Goal: Check status: Check status

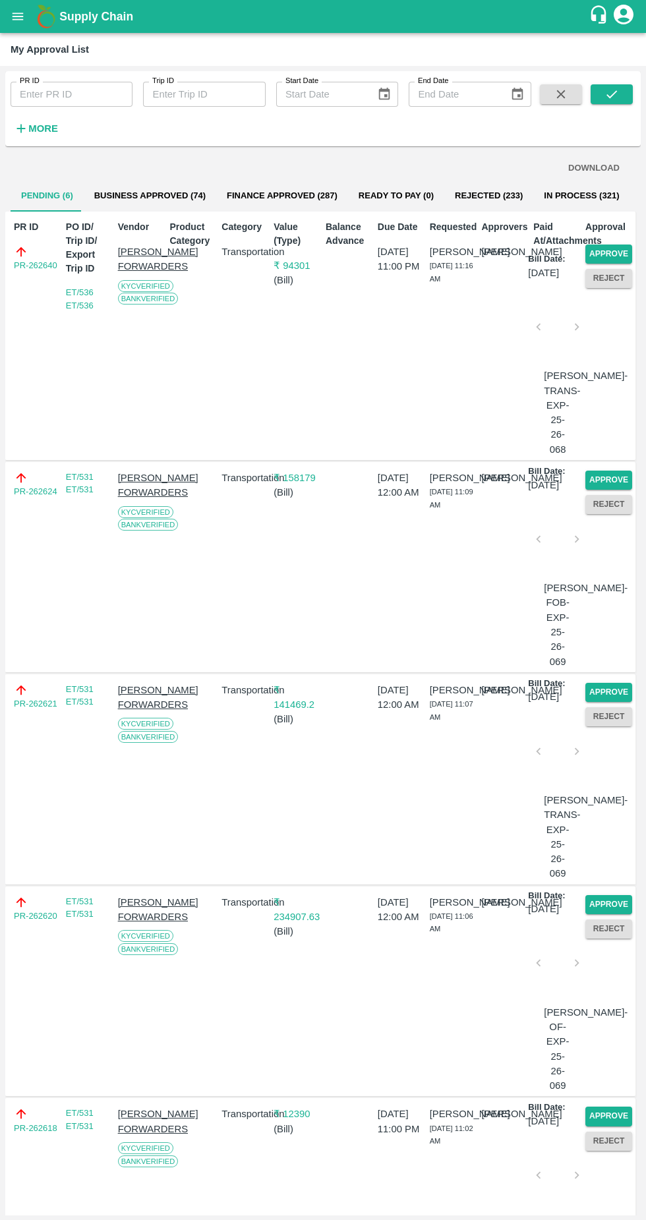
click at [274, 270] on p "₹ 94301" at bounding box center [297, 265] width 47 height 15
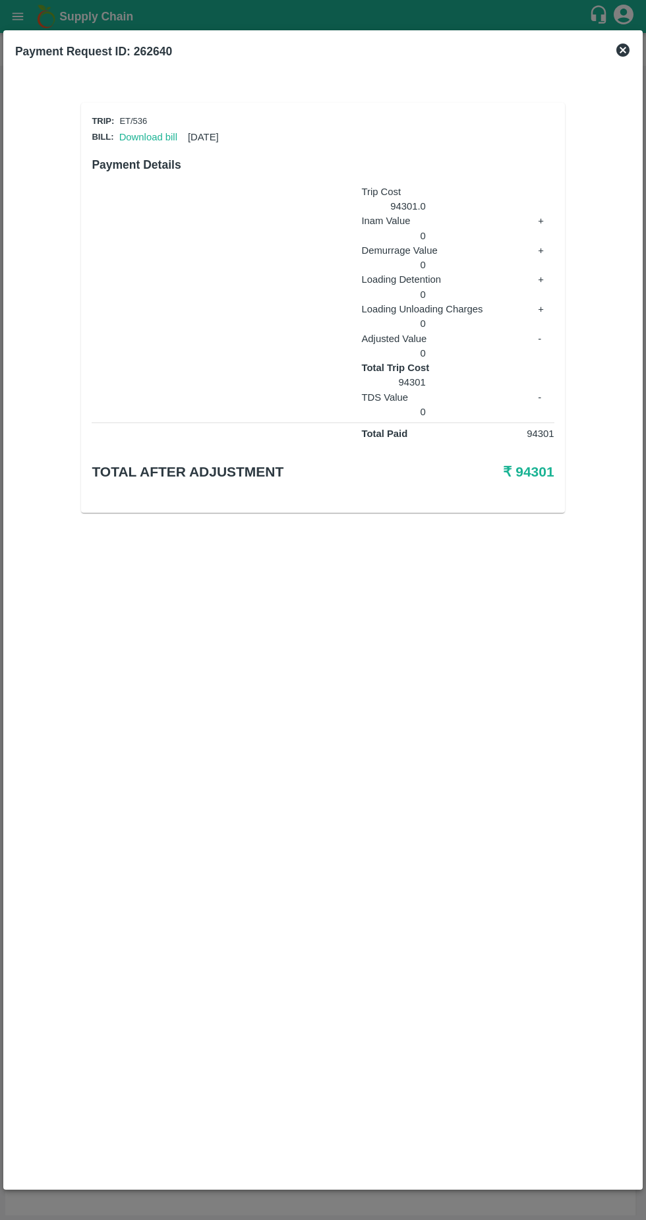
click at [133, 132] on link "Download bill" at bounding box center [148, 137] width 58 height 11
click at [628, 61] on div "Payment Request ID: 262640" at bounding box center [323, 51] width 626 height 29
click at [142, 140] on link "Download bill" at bounding box center [148, 137] width 58 height 11
click at [623, 50] on icon at bounding box center [623, 50] width 16 height 16
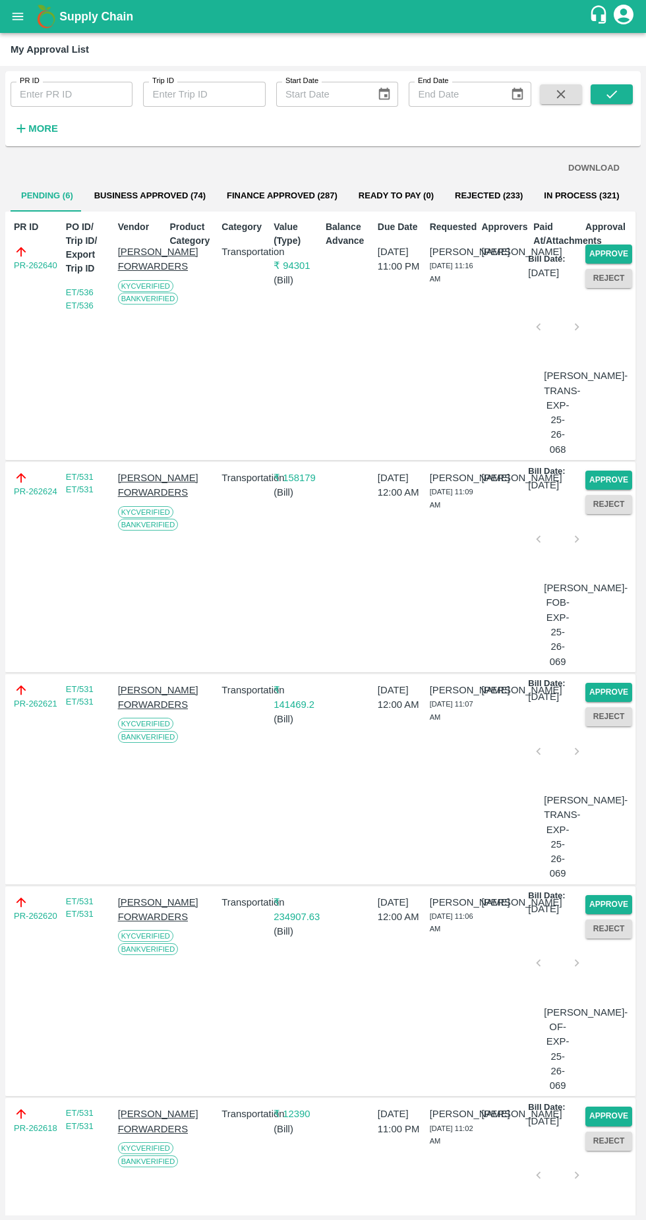
click at [294, 485] on p "₹ 158179" at bounding box center [297, 478] width 47 height 15
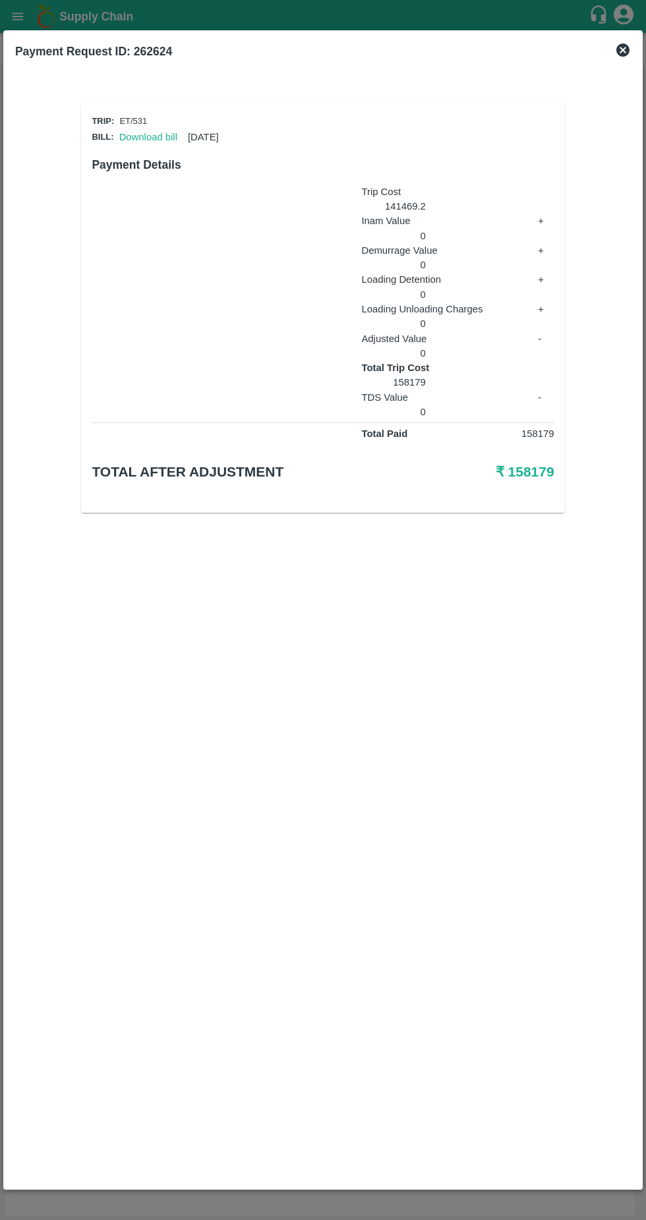
click at [136, 136] on link "Download bill" at bounding box center [148, 137] width 58 height 11
click at [620, 57] on icon at bounding box center [623, 50] width 16 height 16
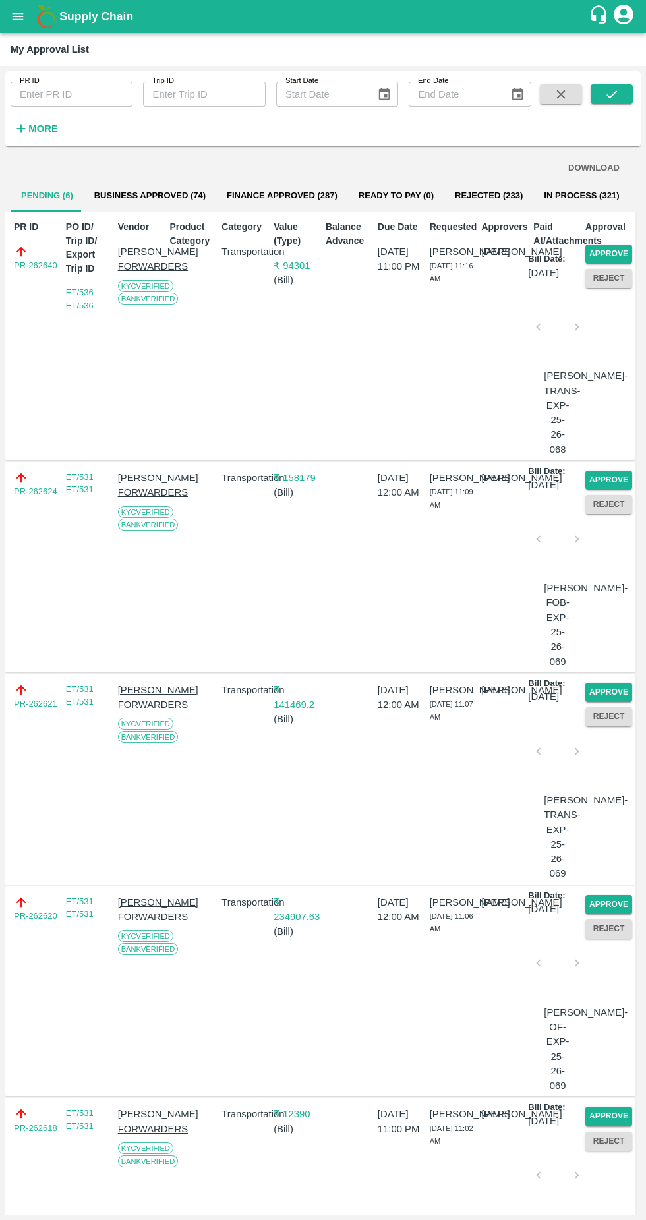
click at [309, 713] on p "₹ 141469.2" at bounding box center [297, 698] width 47 height 30
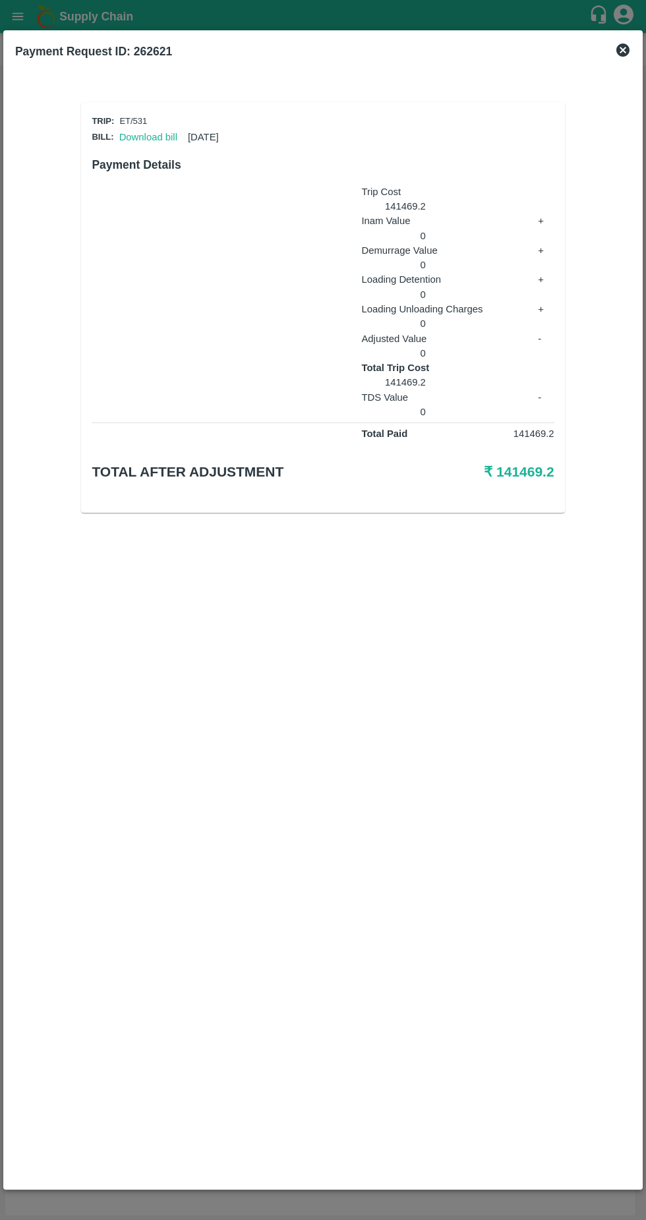
click at [141, 136] on link "Download bill" at bounding box center [148, 137] width 58 height 11
click at [618, 51] on icon at bounding box center [623, 50] width 13 height 13
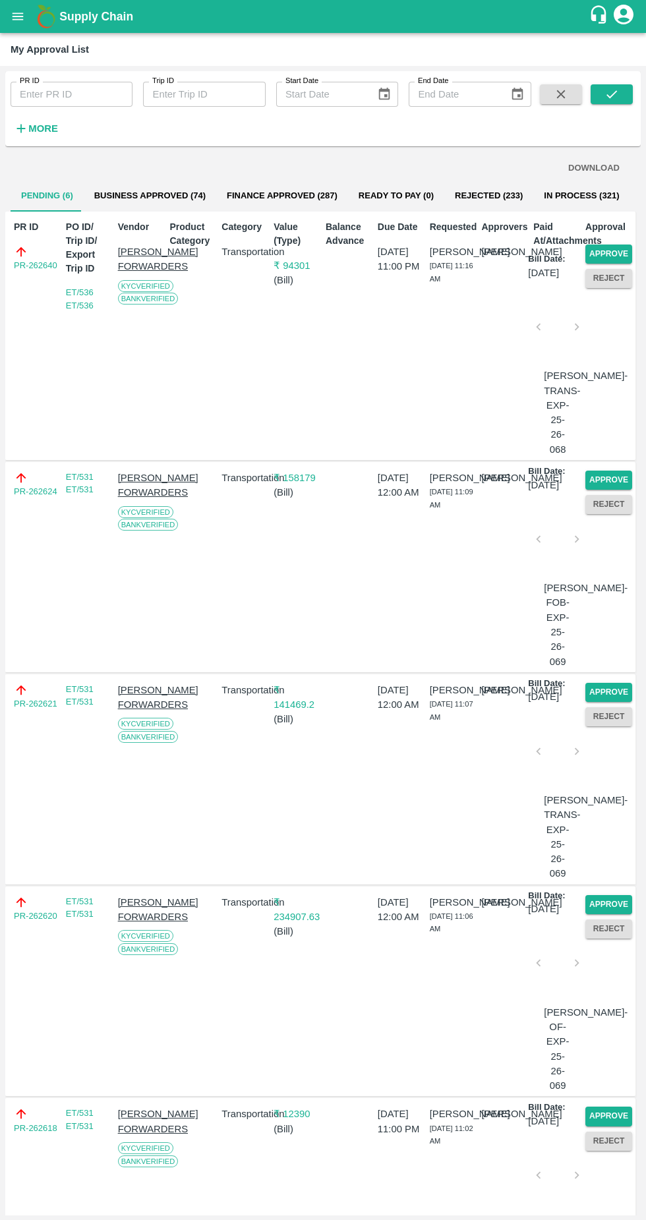
click at [133, 193] on button "Business Approved (74)" at bounding box center [150, 196] width 133 height 32
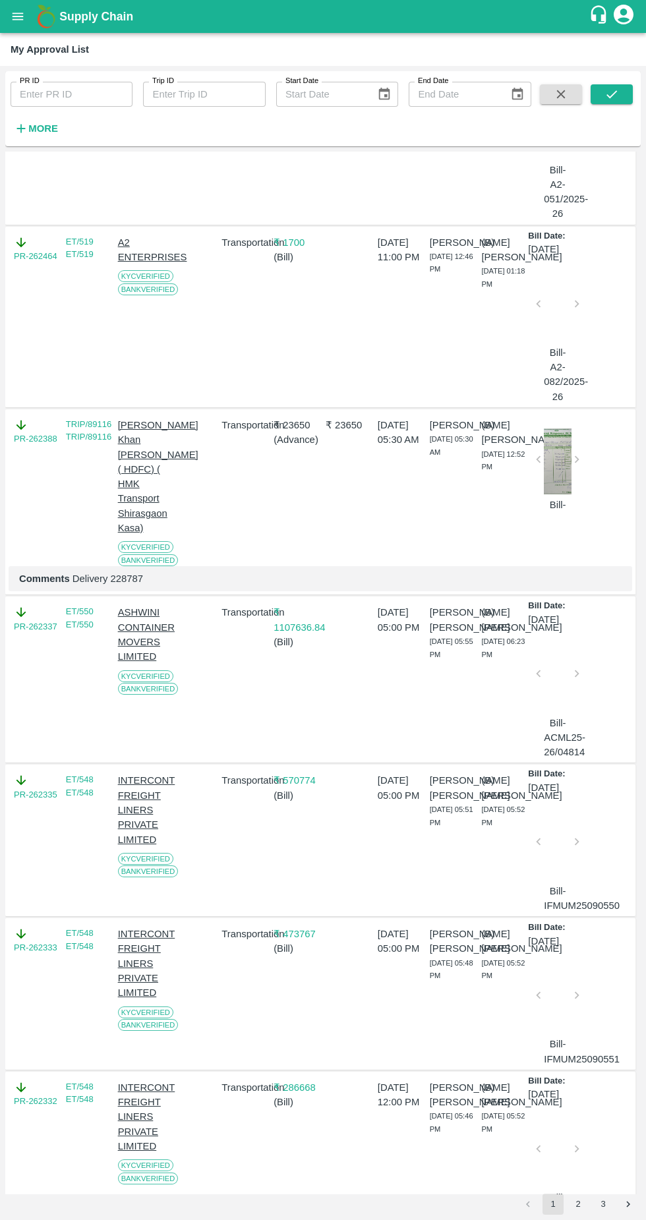
scroll to position [390, 0]
click at [302, 634] on p "₹ 1107636.84" at bounding box center [297, 619] width 47 height 30
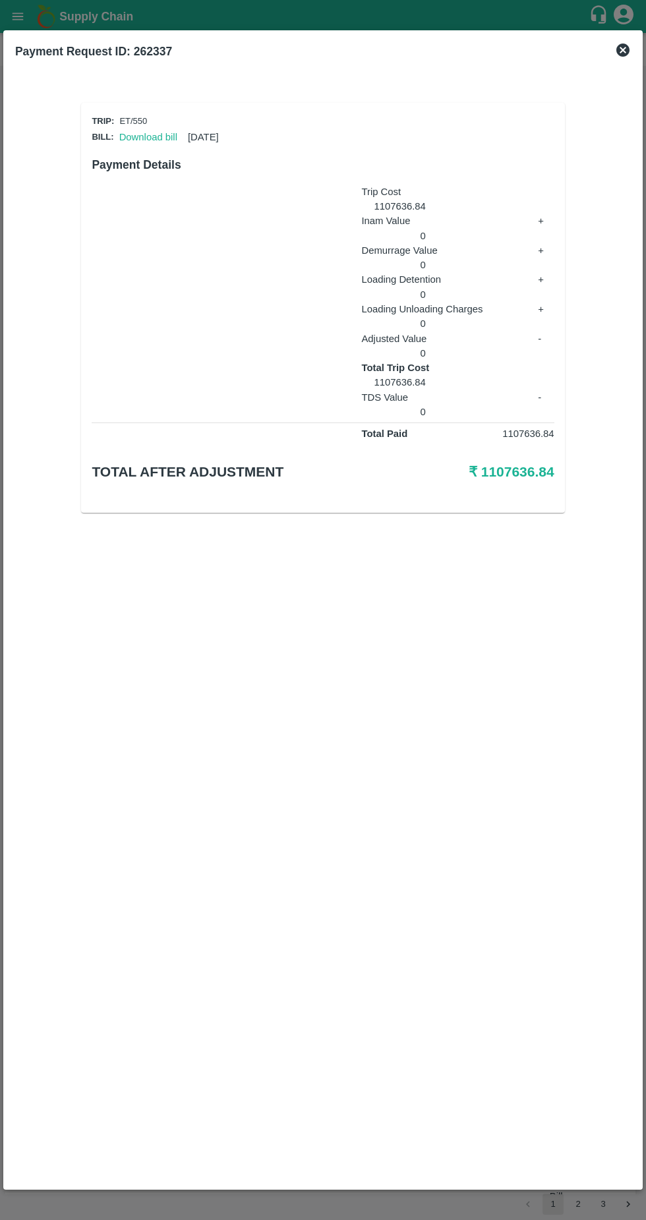
click at [127, 140] on link "Download bill" at bounding box center [148, 137] width 58 height 11
click at [625, 50] on icon at bounding box center [623, 50] width 13 height 13
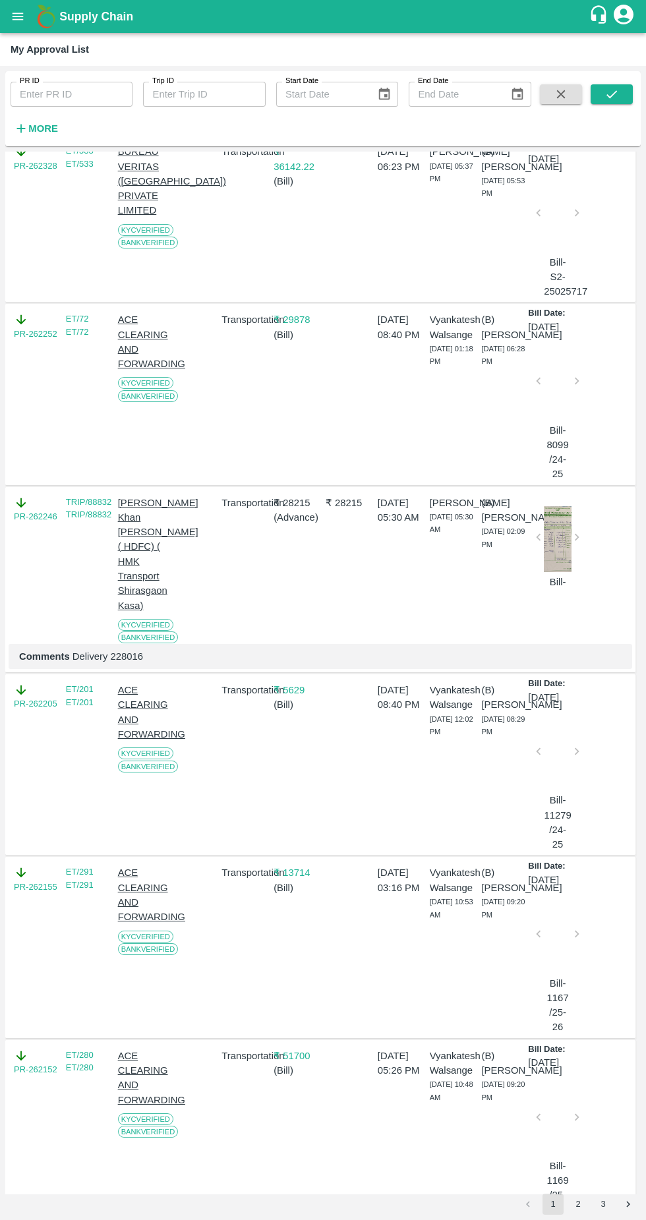
scroll to position [1624, 0]
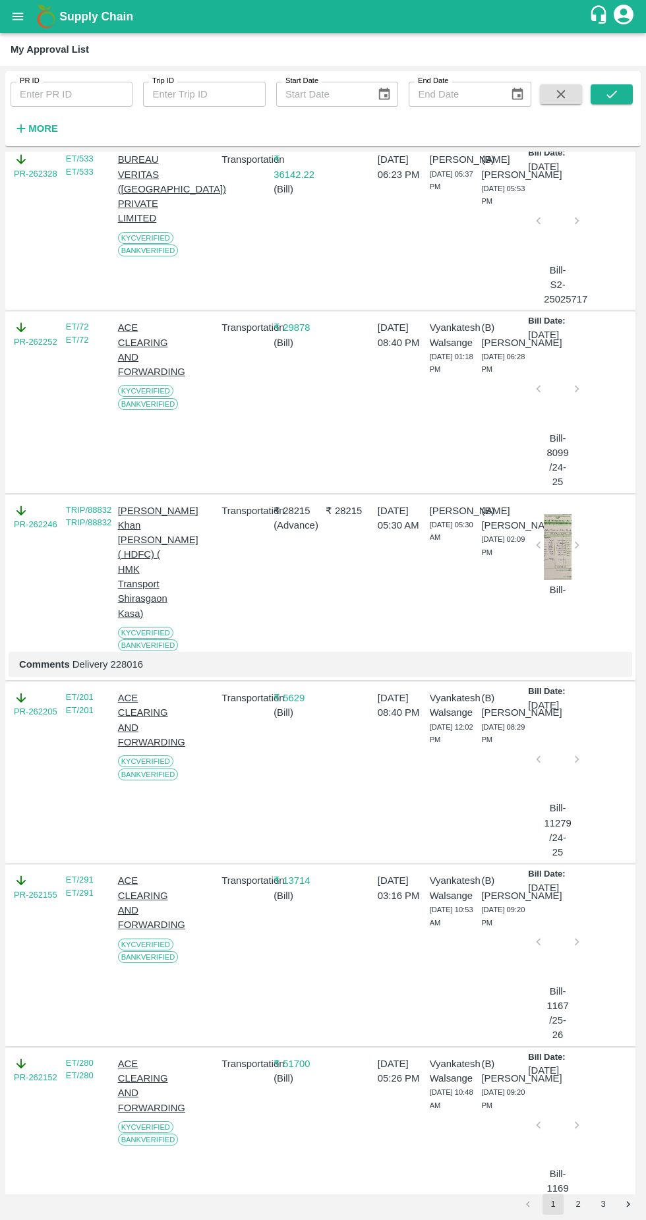
click at [293, 335] on p "₹ 29878" at bounding box center [297, 327] width 47 height 15
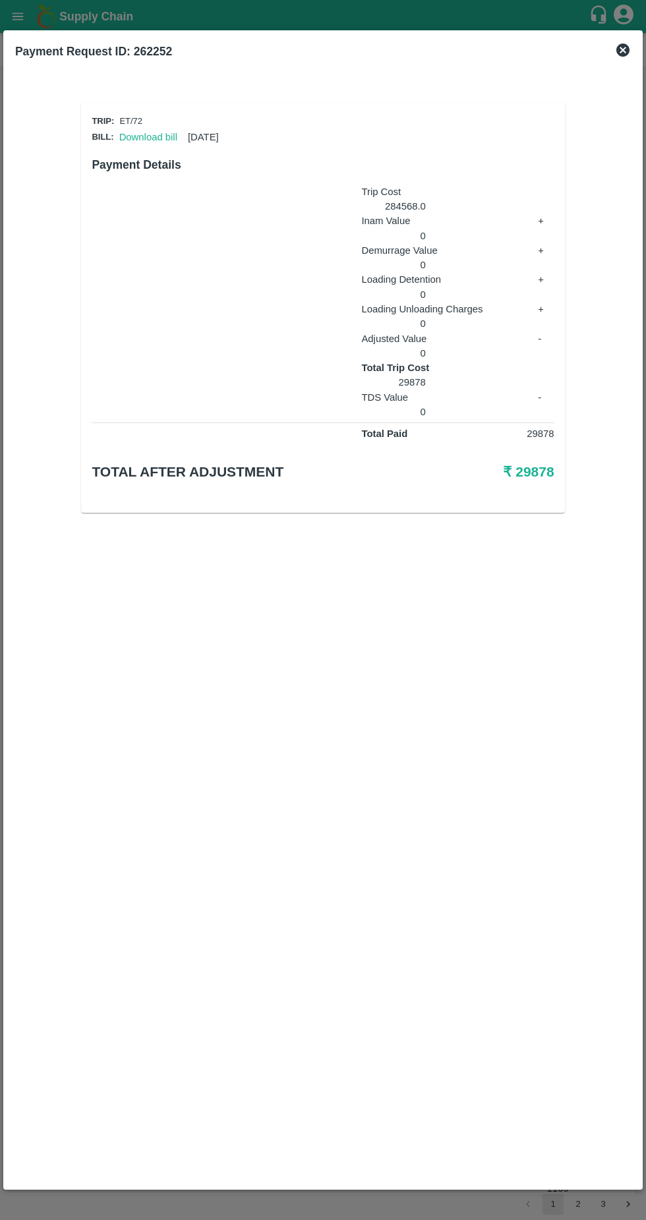
click at [141, 162] on h6 "Payment Details" at bounding box center [323, 165] width 462 height 18
click at [140, 135] on link "Download bill" at bounding box center [148, 137] width 58 height 11
click at [626, 59] on div "Payment Request ID: 262252" at bounding box center [323, 51] width 626 height 29
click at [627, 49] on icon at bounding box center [623, 50] width 13 height 13
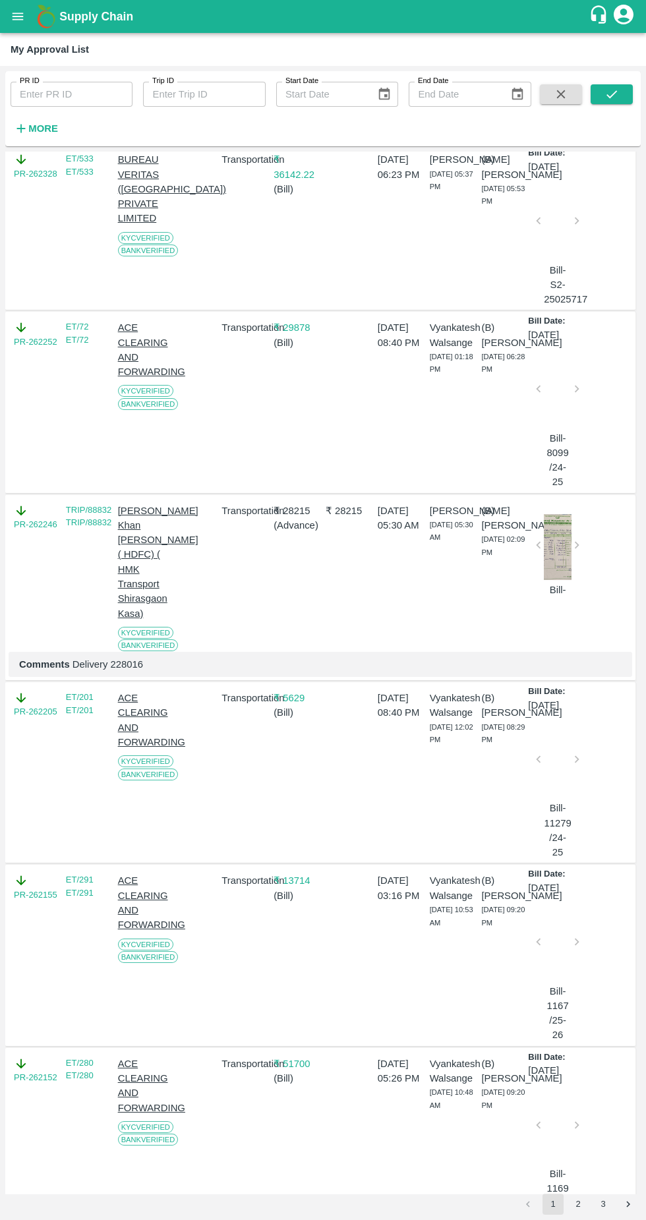
click at [642, 51] on div "My Approval List" at bounding box center [323, 49] width 646 height 33
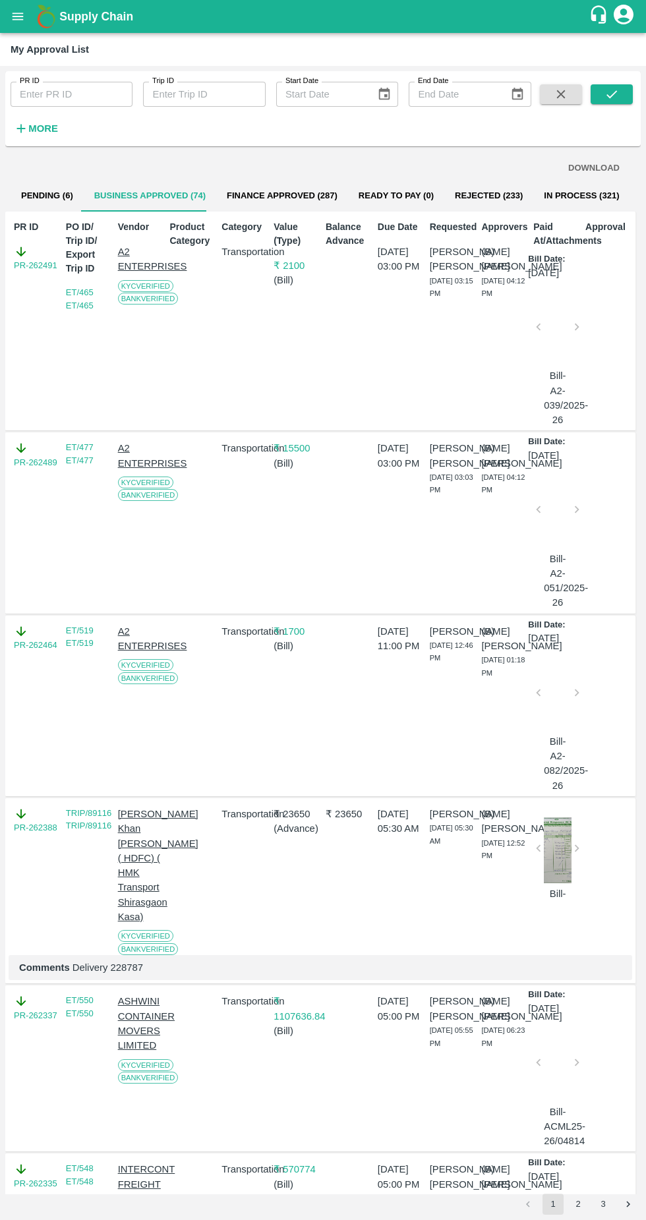
click at [295, 627] on p "₹ 1700" at bounding box center [297, 631] width 47 height 15
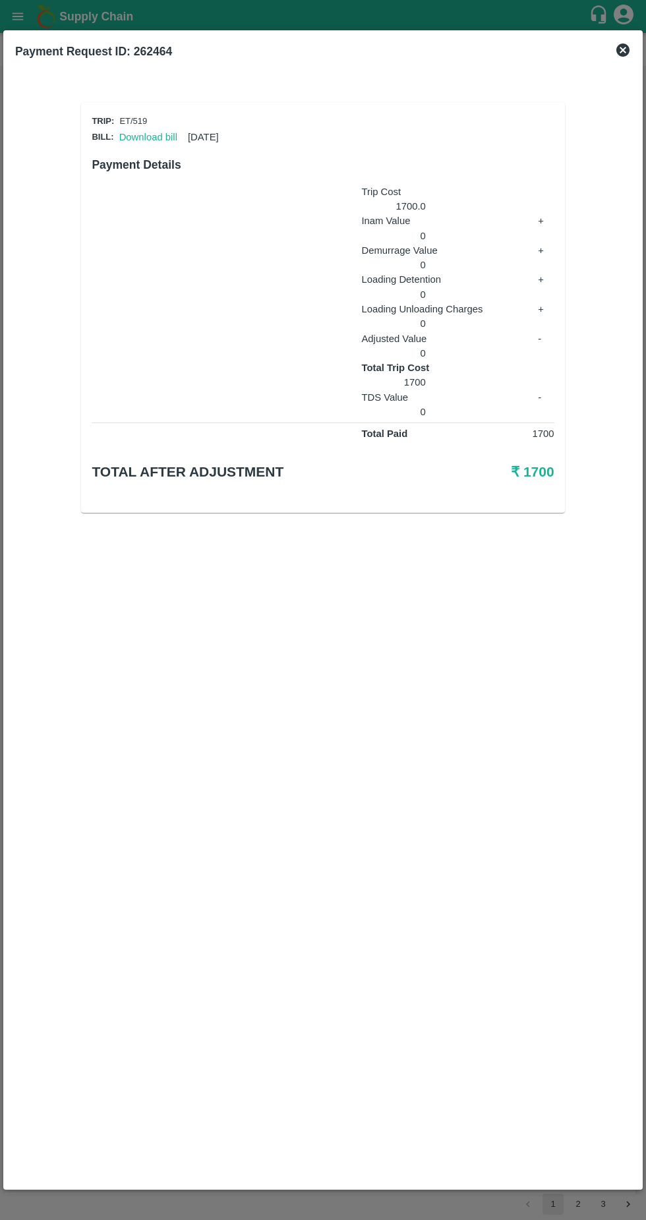
click at [626, 55] on icon at bounding box center [623, 50] width 13 height 13
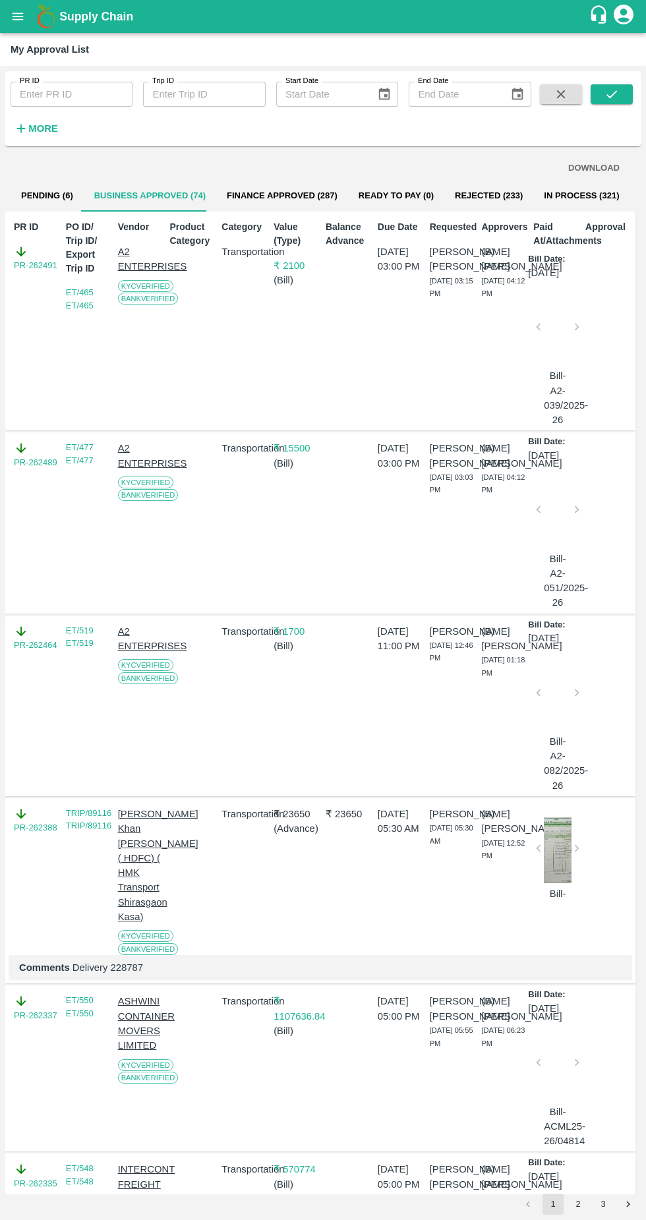
click at [628, 51] on div "My Approval List" at bounding box center [322, 49] width 622 height 17
click at [38, 129] on strong "More" at bounding box center [43, 128] width 30 height 11
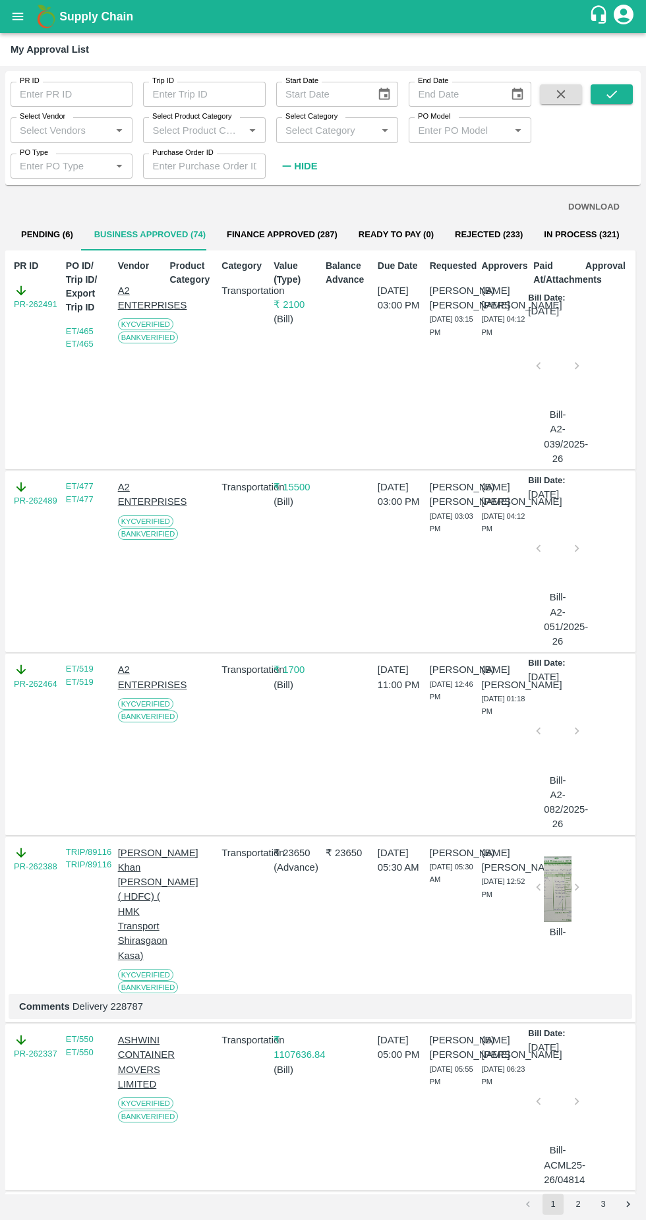
click at [65, 135] on input "Select Vendor" at bounding box center [61, 129] width 92 height 17
click at [63, 169] on div "A2 ENTERPRISES-Transporter" at bounding box center [74, 167] width 96 height 30
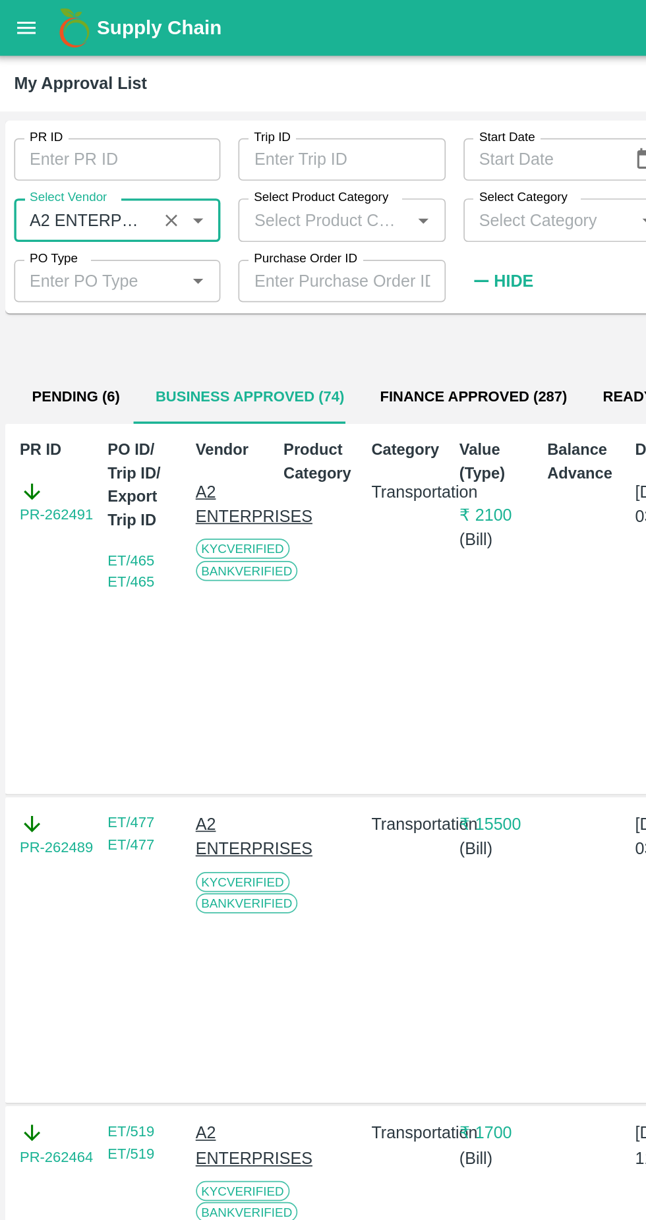
type input "A2 ENTERPRISES-Transporter"
click at [275, 307] on p "₹ 2100" at bounding box center [297, 304] width 47 height 15
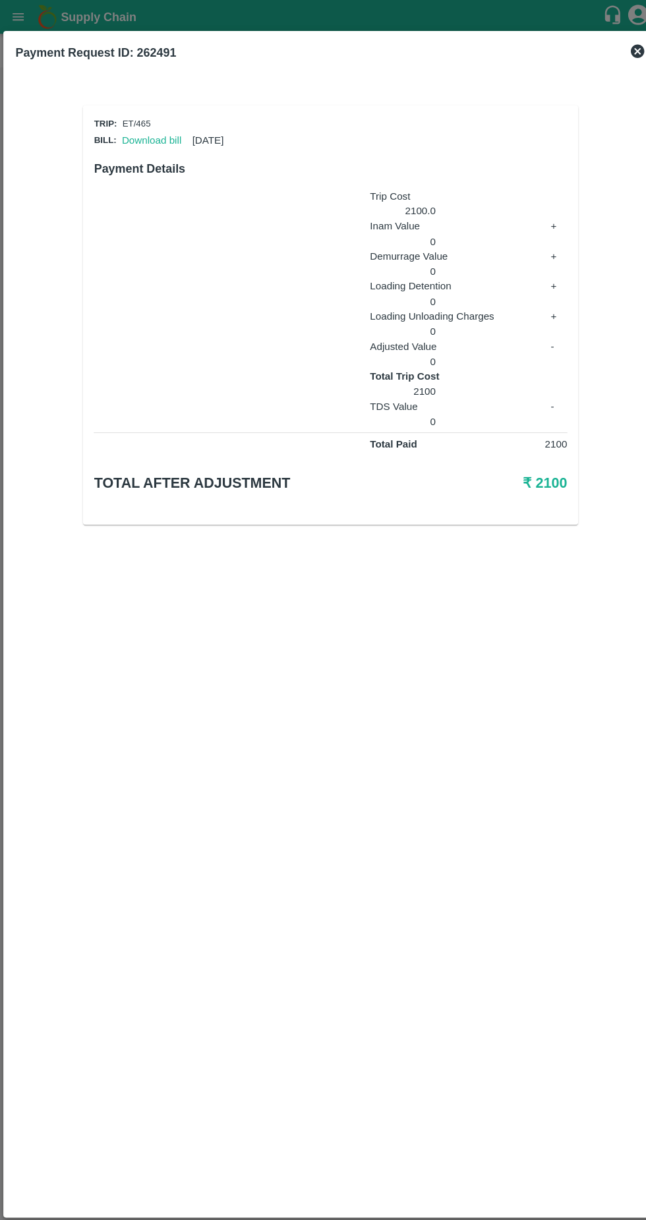
click at [623, 50] on icon at bounding box center [623, 50] width 16 height 16
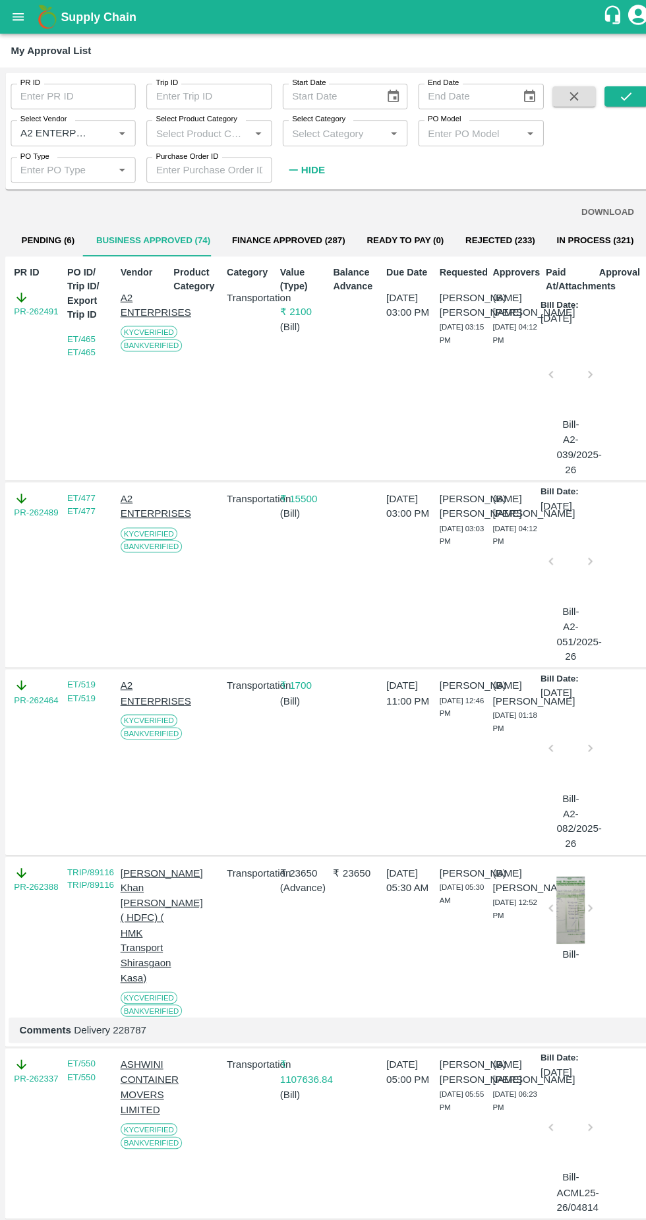
click at [612, 94] on icon "submit" at bounding box center [612, 94] width 15 height 15
